Goal: Find specific page/section: Find specific page/section

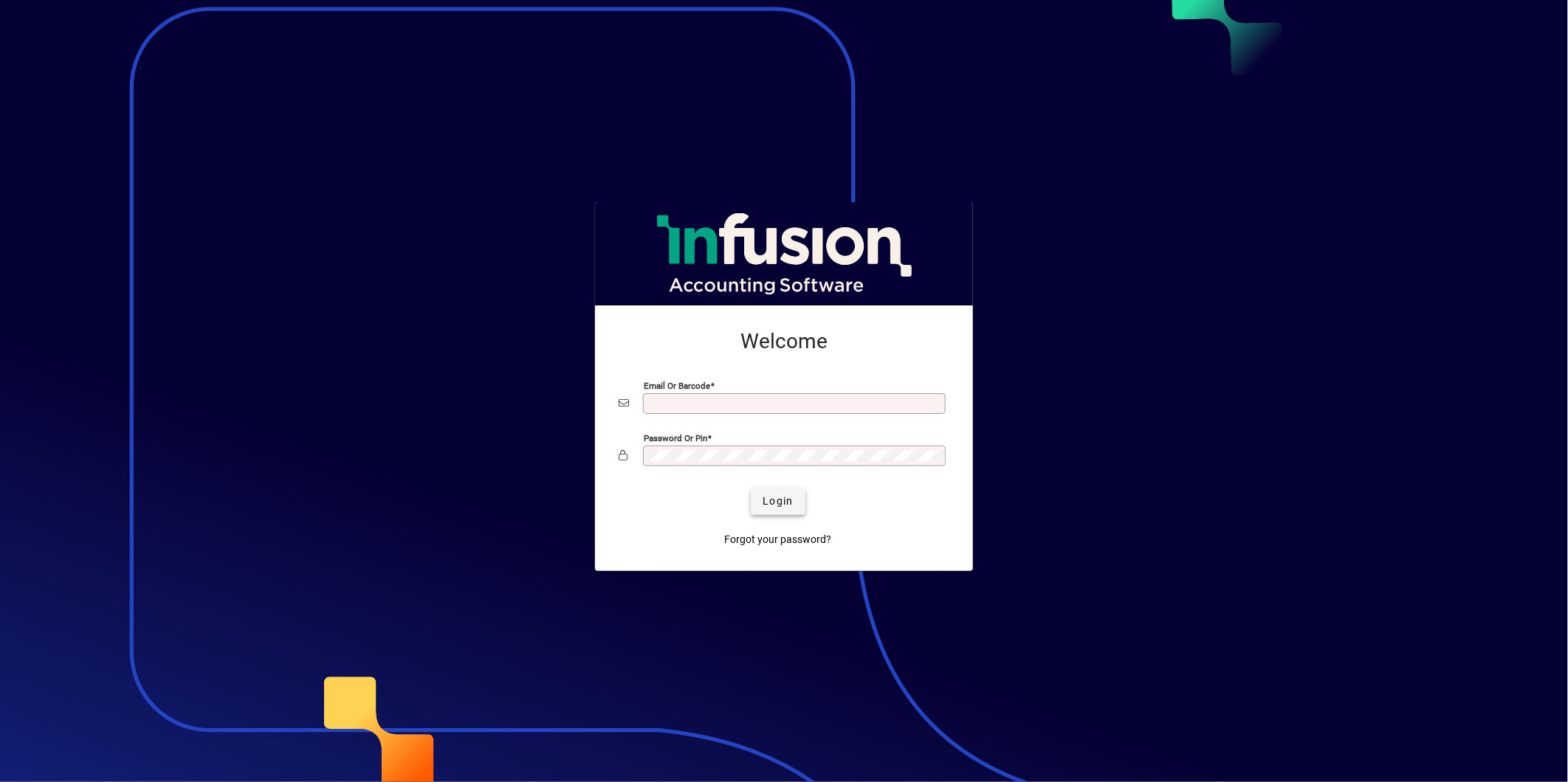
type input "**********"
click at [773, 500] on span "Login" at bounding box center [778, 502] width 31 height 15
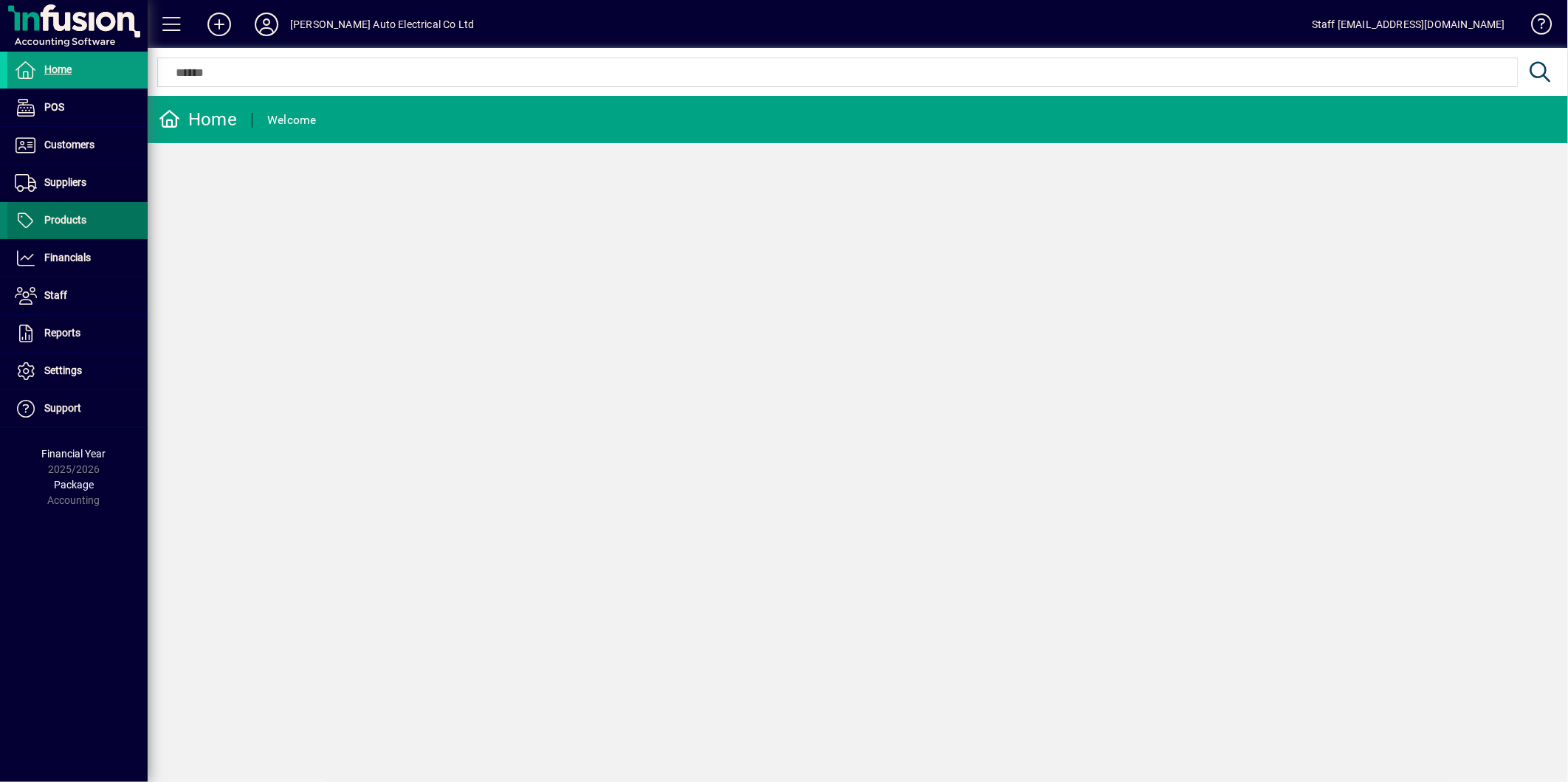
click at [72, 216] on span "Products" at bounding box center [65, 220] width 42 height 12
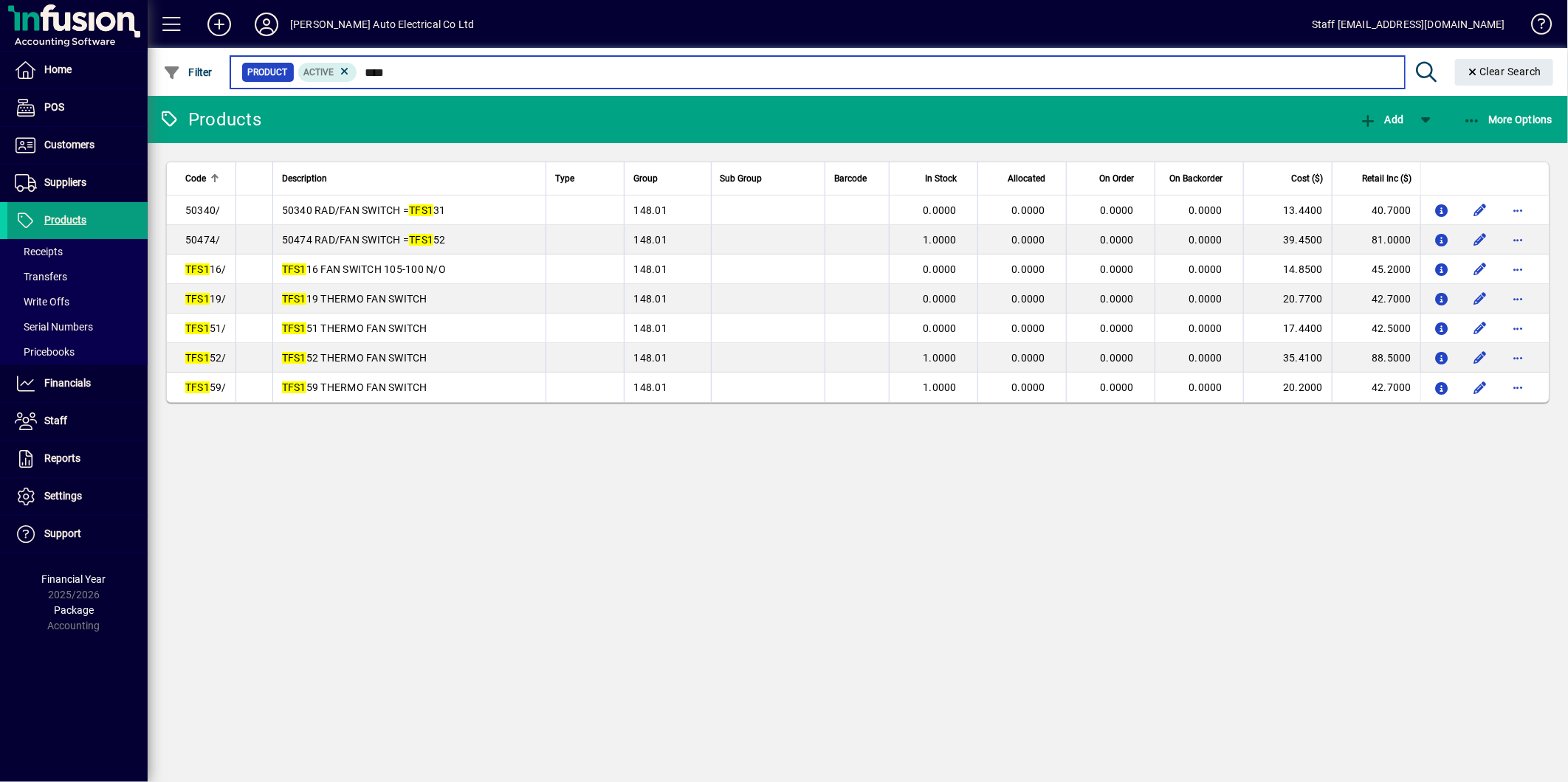
type input "****"
